Goal: Task Accomplishment & Management: Manage account settings

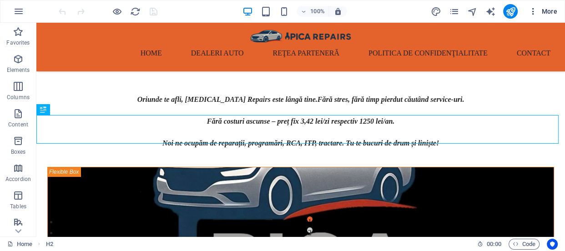
click at [549, 9] on span "More" at bounding box center [543, 11] width 29 height 9
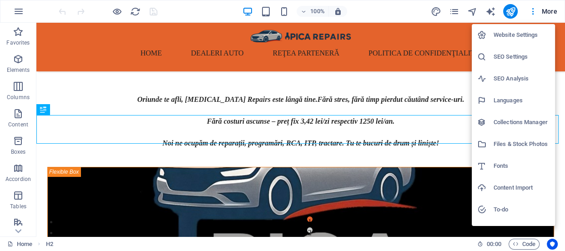
scroll to position [157, 0]
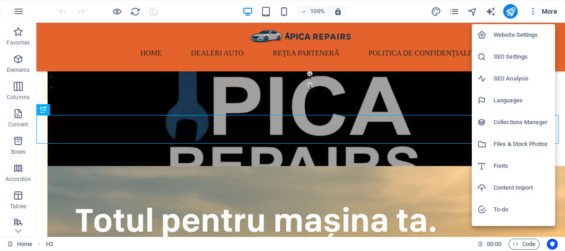
click at [525, 55] on h6 "SEO Settings" at bounding box center [522, 56] width 56 height 11
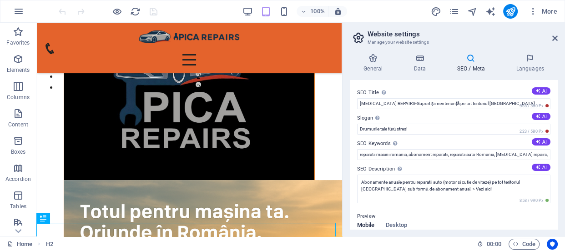
scroll to position [136, 0]
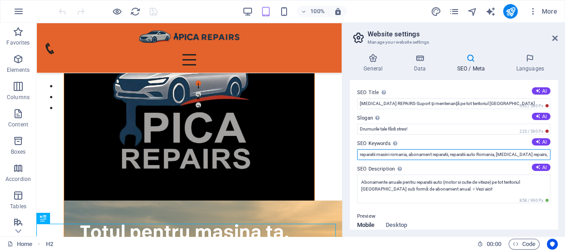
click at [451, 153] on input "reparatii masini romania, abonament reparatii, reparatii auto Romania, [MEDICAL…" at bounding box center [453, 154] width 193 height 11
click at [452, 154] on input "reparatii masini romania, abonament reparatii, reparatii auto Romania, [MEDICAL…" at bounding box center [453, 154] width 193 height 11
drag, startPoint x: 510, startPoint y: 152, endPoint x: 460, endPoint y: 153, distance: 50.1
click at [460, 153] on input "reparatii masini romania, abonament reparatii, garantie auto, reparatii auto [G…" at bounding box center [453, 154] width 193 height 11
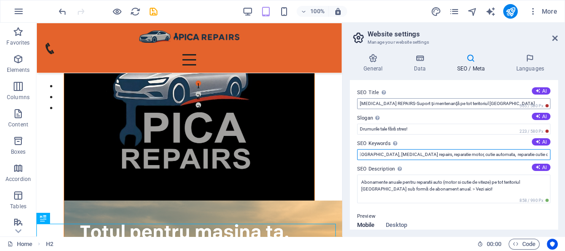
type input "reparatii masini romania, abonament reparatii, garantie auto, reparatii auto [G…"
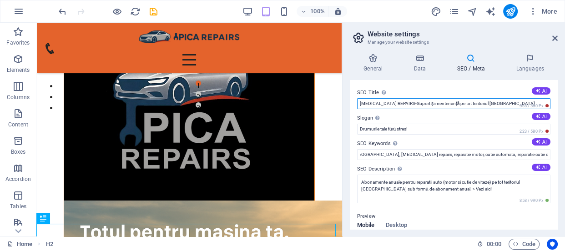
click at [498, 101] on input "[MEDICAL_DATA] REPAIRS-Suport şi mentenanţă pe tot teritoriul [GEOGRAPHIC_DATA]" at bounding box center [453, 103] width 193 height 11
click at [432, 104] on input "[MEDICAL_DATA] REPAIRS-Suport şi mentenanţă pe tot teritoriul [GEOGRAPHIC_DATA]" at bounding box center [453, 103] width 193 height 11
drag, startPoint x: 390, startPoint y: 104, endPoint x: 358, endPoint y: 105, distance: 31.9
click at [358, 105] on input "[MEDICAL_DATA] REPAIRS-Suport şi mentenanţă garanții auto pe tot teritoriul [GE…" at bounding box center [453, 103] width 193 height 11
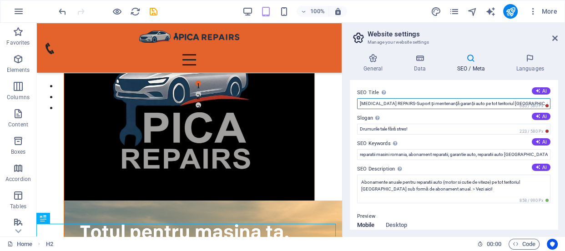
drag, startPoint x: 511, startPoint y: 101, endPoint x: 459, endPoint y: 107, distance: 52.3
click at [459, 107] on input "[MEDICAL_DATA] REPAIRS-Suport şi mentenanţă garanții auto pe tot teritoriul [GE…" at bounding box center [453, 103] width 193 height 11
type input "[MEDICAL_DATA] REPAIRS-Suport şi mentenanţă garanții auto!"
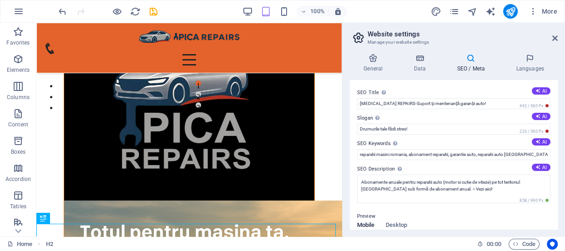
click at [448, 116] on label "Slogan The slogan of your website. AI" at bounding box center [453, 118] width 193 height 11
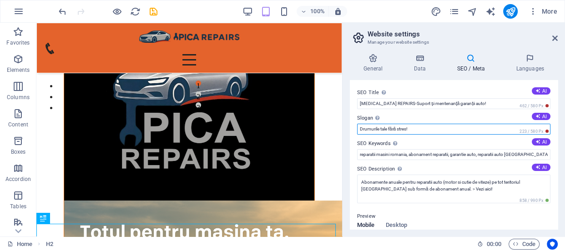
click at [448, 124] on input "Drumurile tale fără stres!" at bounding box center [453, 129] width 193 height 11
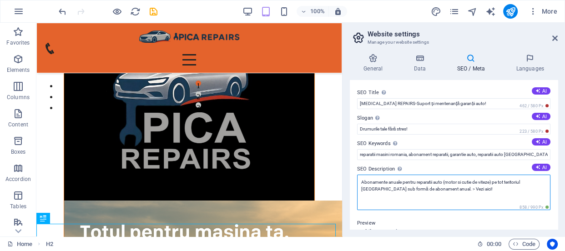
drag, startPoint x: 474, startPoint y: 189, endPoint x: 362, endPoint y: 182, distance: 111.8
click at [361, 182] on textarea "Abonamente anuale pentru reparatii auto (motor si cutie de viteze) pe tot terit…" at bounding box center [453, 192] width 193 height 35
drag, startPoint x: 465, startPoint y: 203, endPoint x: 473, endPoint y: 203, distance: 8.2
click at [466, 203] on textarea "Abonamente anuale pentru reparatii auto (motor si cutie de viteze) pe tot terit…" at bounding box center [453, 192] width 193 height 35
click at [473, 203] on textarea "Abonamente anuale pentru reparatii auto (motor si cutie de viteze) pe tot terit…" at bounding box center [453, 192] width 193 height 35
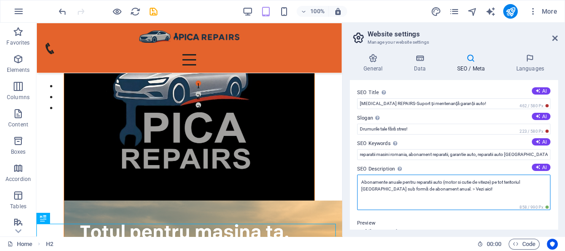
drag, startPoint x: 470, startPoint y: 190, endPoint x: 360, endPoint y: 182, distance: 110.0
click at [360, 182] on textarea "Abonamente anuale pentru reparatii auto (motor si cutie de viteze) pe tot terit…" at bounding box center [453, 192] width 193 height 35
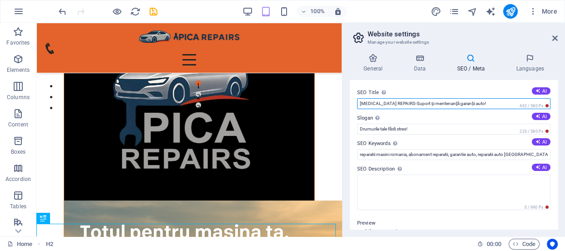
click at [432, 104] on input "[MEDICAL_DATA] REPAIRS-Suport şi mentenanţă garanții auto!" at bounding box center [453, 103] width 193 height 11
type input "[MEDICAL_DATA] REPAIRS-Suport şi mentenanţă, garanții auto!"
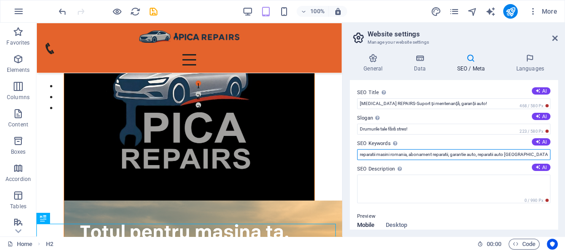
drag, startPoint x: 430, startPoint y: 175, endPoint x: 341, endPoint y: 152, distance: 92.1
click at [395, 155] on input "reparatii masini romania, abonament reparatii, garantie auto, reparatii auto [G…" at bounding box center [453, 154] width 193 height 11
drag, startPoint x: 408, startPoint y: 154, endPoint x: 360, endPoint y: 155, distance: 48.3
click at [360, 155] on input "reparatii masini romania, abonament reparatii, garantie auto, reparatii auto [G…" at bounding box center [453, 154] width 193 height 11
drag, startPoint x: 446, startPoint y: 153, endPoint x: 406, endPoint y: 157, distance: 41.1
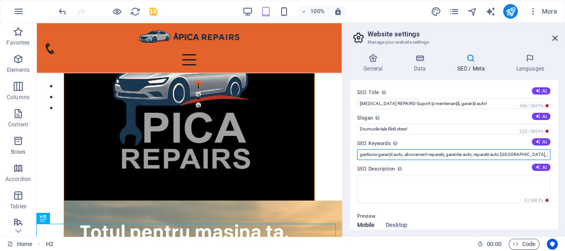
click at [406, 157] on input "gestiune garanții auto, abonament reparatii, garantie auto, reparatii auto [GEO…" at bounding box center [453, 154] width 193 height 11
drag, startPoint x: 510, startPoint y: 154, endPoint x: 560, endPoint y: 157, distance: 50.1
click at [560, 157] on div "General Data SEO / Meta Languages Website name [MEDICAL_DATA] REPAIRS Logo Drag…" at bounding box center [454, 141] width 223 height 190
type input "gestiune garanții auto, garantie auto, reparatii auto [GEOGRAPHIC_DATA], [MEDIC…"
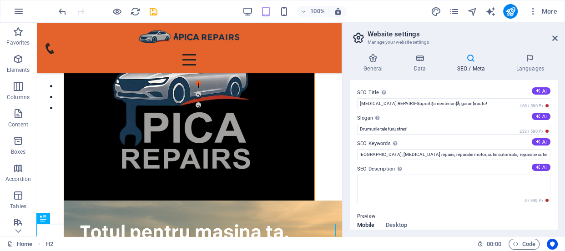
click at [492, 164] on label "SEO Description Describe the contents of your website - this is crucial for sea…" at bounding box center [453, 169] width 193 height 11
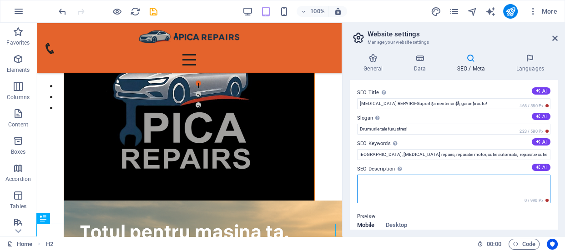
click at [492, 175] on textarea "SEO Description Describe the contents of your website - this is crucial for sea…" at bounding box center [453, 189] width 193 height 29
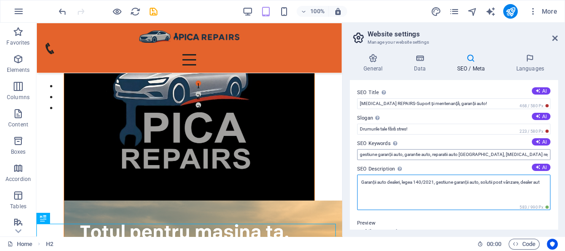
type textarea "Garanții auto dealeri, legea 140/2021, gestiune garanții auto, solutii post vân…"
drag, startPoint x: 373, startPoint y: 188, endPoint x: 356, endPoint y: 178, distance: 19.6
click at [356, 178] on div "SEO Title The title of your website - make it something that stands out in sear…" at bounding box center [454, 154] width 208 height 149
click at [388, 192] on textarea "SEO Description Describe the contents of your website - this is crucial for sea…" at bounding box center [453, 192] width 193 height 35
paste textarea "[MEDICAL_DATA] Repairs ajută dealerii auto să respecte OUG 140/2021. Preluăm ga…"
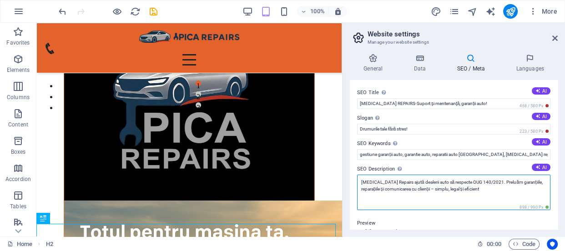
drag, startPoint x: 499, startPoint y: 181, endPoint x: 482, endPoint y: 181, distance: 16.4
click at [482, 181] on textarea "[MEDICAL_DATA] Repairs ajută dealerii auto să respecte OUG 140/2021. Preluăm ga…" at bounding box center [453, 192] width 193 height 35
click at [490, 190] on textarea "[MEDICAL_DATA] Repairs ajută dealerii auto să respecte OUG 140/2021. Gestionăm …" at bounding box center [453, 192] width 193 height 35
type textarea "[MEDICAL_DATA] Repairs ajută dealerii auto să respecte OUG 140/2021. Gestionăm …"
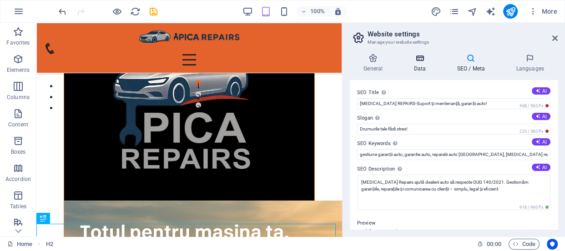
click at [414, 62] on icon at bounding box center [420, 58] width 40 height 9
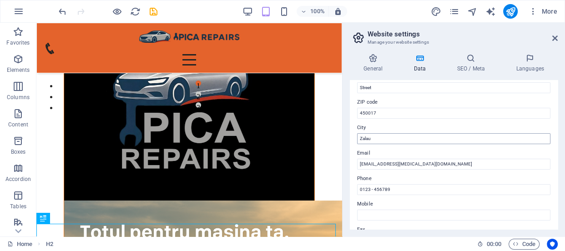
scroll to position [124, 0]
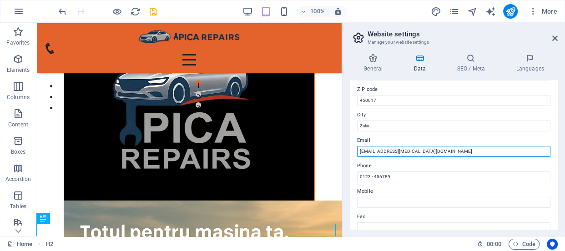
drag, startPoint x: 367, startPoint y: 150, endPoint x: 360, endPoint y: 149, distance: 7.8
click at [360, 149] on input "[EMAIL_ADDRESS][MEDICAL_DATA][DOMAIN_NAME]" at bounding box center [453, 151] width 193 height 11
type input "[EMAIL_ADDRESS][MEDICAL_DATA][DOMAIN_NAME]"
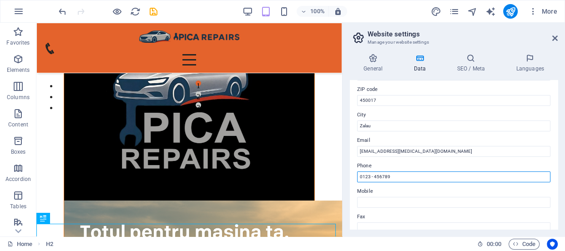
click at [401, 175] on input "0123 - 456789" at bounding box center [453, 177] width 193 height 11
click at [401, 176] on input "0123 - 456789" at bounding box center [453, 177] width 193 height 11
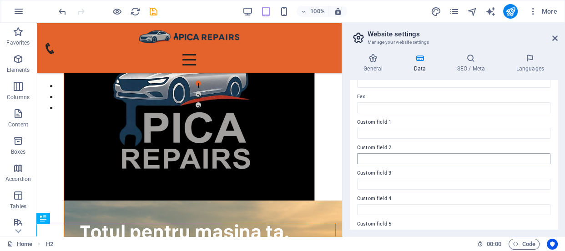
scroll to position [288, 0]
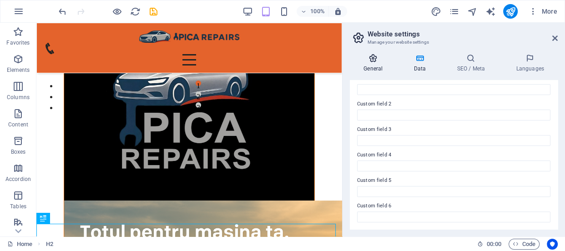
type input "0786400909"
click at [370, 60] on icon at bounding box center [373, 58] width 46 height 9
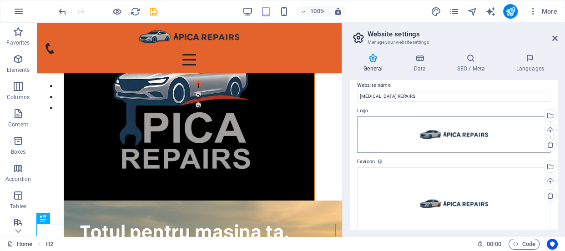
scroll to position [0, 0]
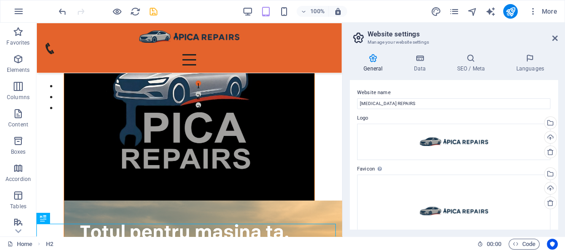
click at [156, 10] on icon "save" at bounding box center [153, 11] width 10 height 10
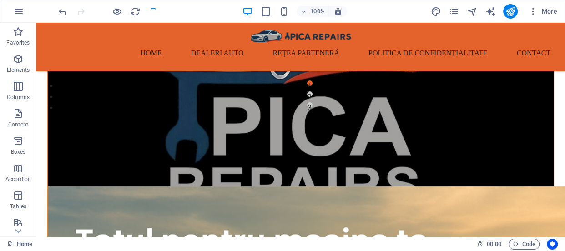
scroll to position [157, 0]
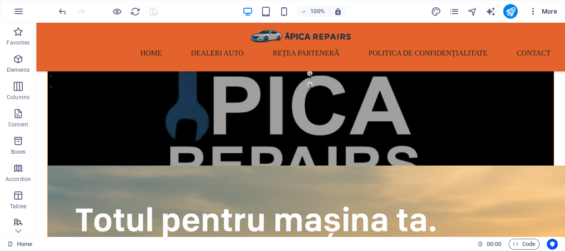
click at [537, 10] on icon "button" at bounding box center [533, 11] width 9 height 9
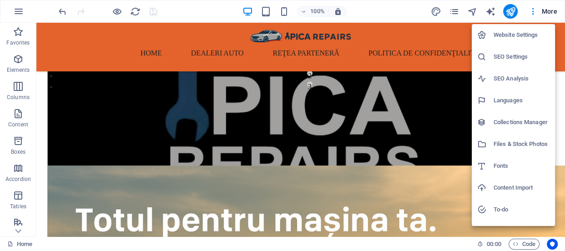
click at [519, 80] on h6 "SEO Analysis" at bounding box center [522, 78] width 56 height 11
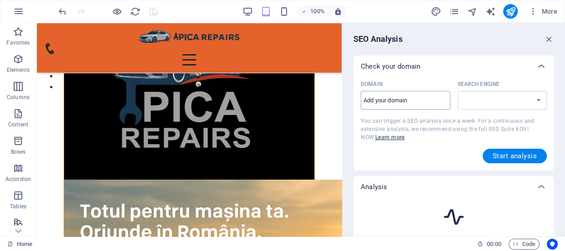
scroll to position [137, 0]
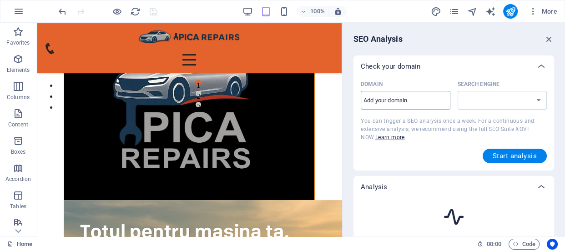
select select "[DOMAIN_NAME]"
click at [420, 103] on input "Domain ​" at bounding box center [406, 100] width 90 height 15
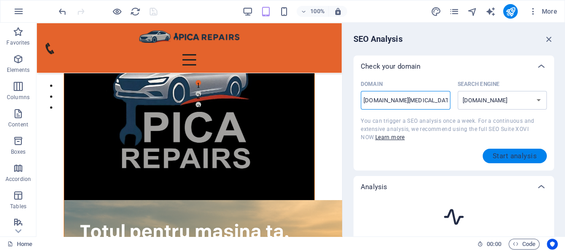
type input "[DOMAIN_NAME][MEDICAL_DATA]"
click at [497, 152] on span "Start analysis" at bounding box center [515, 155] width 44 height 7
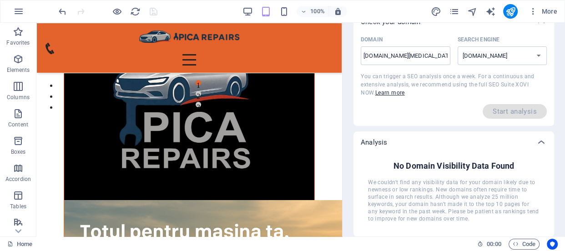
scroll to position [0, 0]
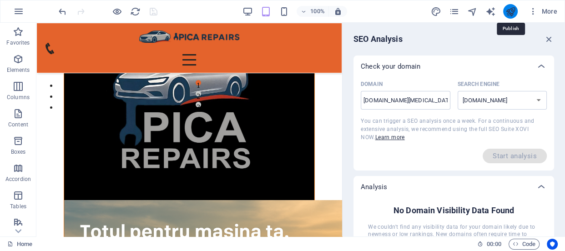
click at [509, 10] on icon "publish" at bounding box center [510, 11] width 10 height 10
